Goal: Communication & Community: Answer question/provide support

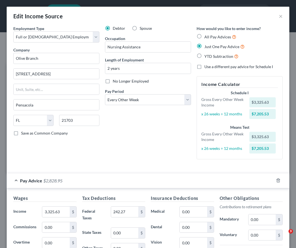
select select "0"
select select "9"
select select "2"
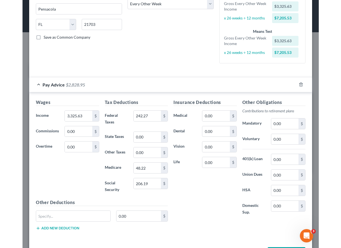
scroll to position [118, 0]
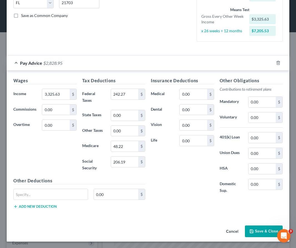
click at [261, 234] on button "Save & Close" at bounding box center [264, 231] width 38 height 12
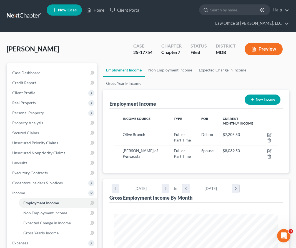
click at [76, 12] on span "New Case" at bounding box center [67, 10] width 19 height 4
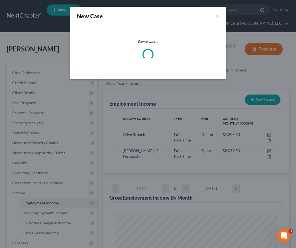
select select "38"
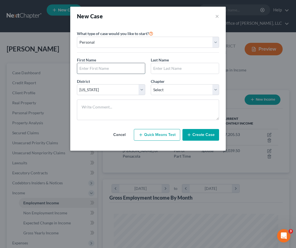
click at [88, 64] on input "text" at bounding box center [111, 68] width 68 height 11
type input "[PERSON_NAME]"
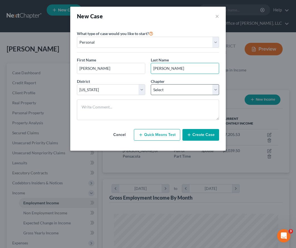
type input "[PERSON_NAME]"
click at [158, 87] on select "Select 7 11 12 13" at bounding box center [185, 89] width 68 height 11
select select "0"
click at [151, 84] on select "Select 7 11 12 13" at bounding box center [185, 89] width 68 height 11
click at [203, 135] on button "Create Case" at bounding box center [201, 135] width 37 height 12
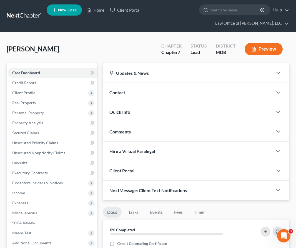
click at [133, 168] on span "Client Portal" at bounding box center [122, 170] width 25 height 5
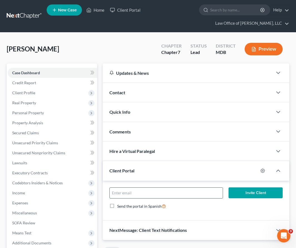
click at [123, 193] on input "email" at bounding box center [166, 193] width 113 height 11
type input "4"
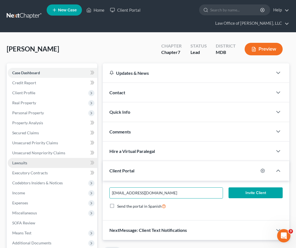
drag, startPoint x: 167, startPoint y: 195, endPoint x: 59, endPoint y: 163, distance: 112.7
click at [59, 163] on div "Petition Navigation Case Dashboard Payments Invoices Payments Payments Credit R…" at bounding box center [148, 250] width 289 height 375
type input "[EMAIL_ADDRESS][DOMAIN_NAME]"
click at [235, 195] on button "Invite Client" at bounding box center [256, 192] width 54 height 11
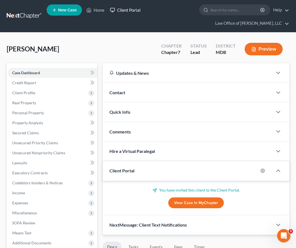
click at [134, 8] on link "Client Portal" at bounding box center [125, 10] width 36 height 10
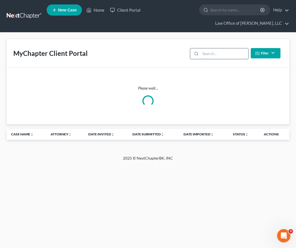
click at [207, 56] on input "search" at bounding box center [225, 53] width 48 height 11
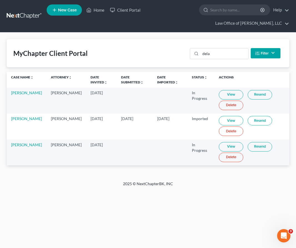
click at [254, 145] on link "Resend" at bounding box center [260, 146] width 24 height 9
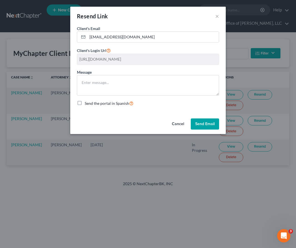
click at [194, 126] on button "Send Email" at bounding box center [205, 123] width 28 height 11
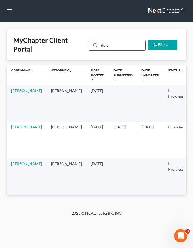
drag, startPoint x: 120, startPoint y: 42, endPoint x: 121, endPoint y: 49, distance: 7.0
click at [121, 49] on input "dela" at bounding box center [122, 45] width 46 height 11
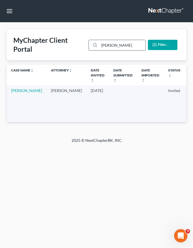
type input "[PERSON_NAME]"
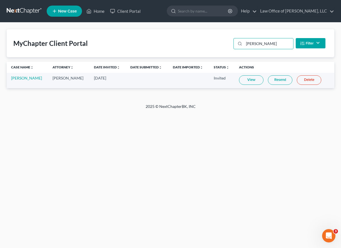
click at [277, 80] on link "Resend" at bounding box center [280, 79] width 24 height 9
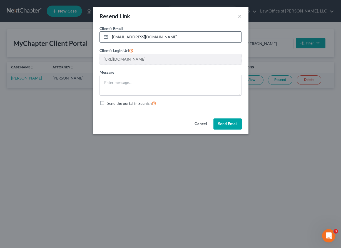
click at [135, 37] on input "[EMAIL_ADDRESS][DOMAIN_NAME]" at bounding box center [176, 37] width 132 height 11
drag, startPoint x: 157, startPoint y: 38, endPoint x: 101, endPoint y: 33, distance: 56.7
click at [101, 33] on div "[EMAIL_ADDRESS][DOMAIN_NAME]" at bounding box center [171, 36] width 142 height 11
type input "[EMAIL_ADDRESS][DOMAIN_NAME]"
click at [220, 123] on button "Send Email" at bounding box center [228, 123] width 28 height 11
